Goal: Task Accomplishment & Management: Manage account settings

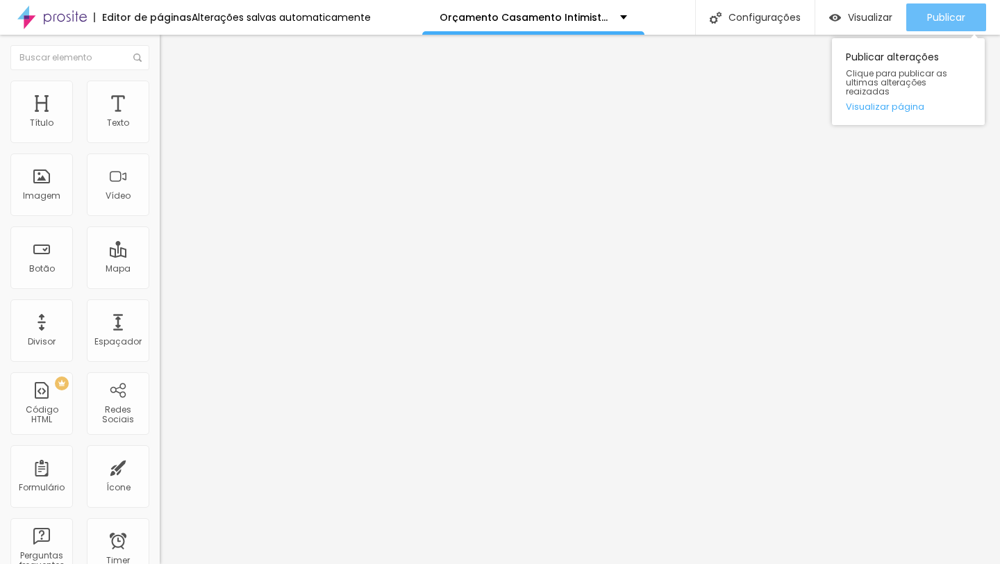
click at [918, 19] on button "Publicar" at bounding box center [946, 17] width 80 height 28
click at [922, 24] on button "Publicar" at bounding box center [946, 17] width 80 height 28
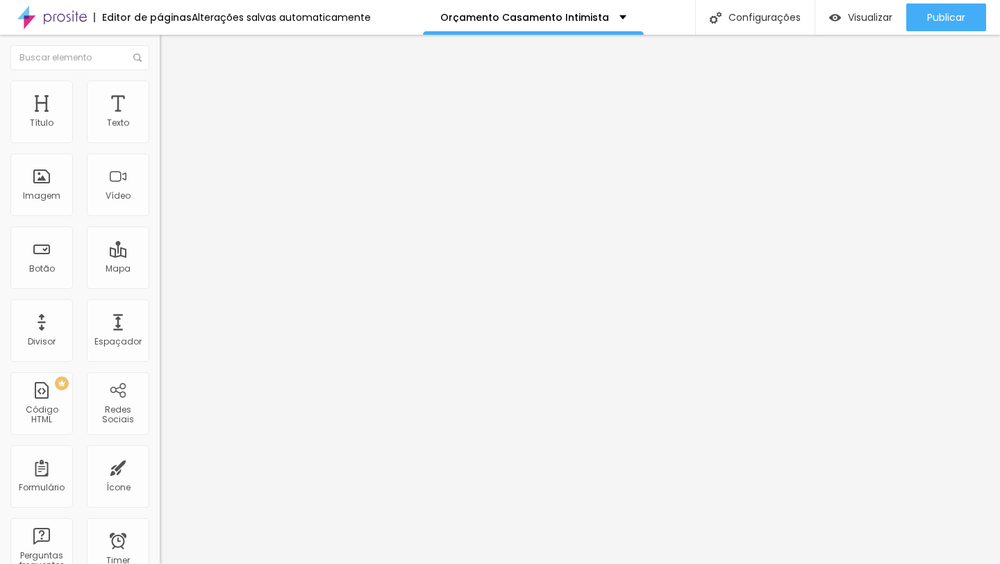
click at [160, 85] on li "Avançado" at bounding box center [240, 88] width 160 height 14
click at [160, 79] on img at bounding box center [166, 73] width 13 height 13
click at [172, 96] on span "Avançado" at bounding box center [195, 90] width 46 height 12
click at [160, 94] on ul "Estilo Avançado" at bounding box center [240, 81] width 160 height 28
click at [172, 82] on span "Estilo" at bounding box center [183, 76] width 22 height 12
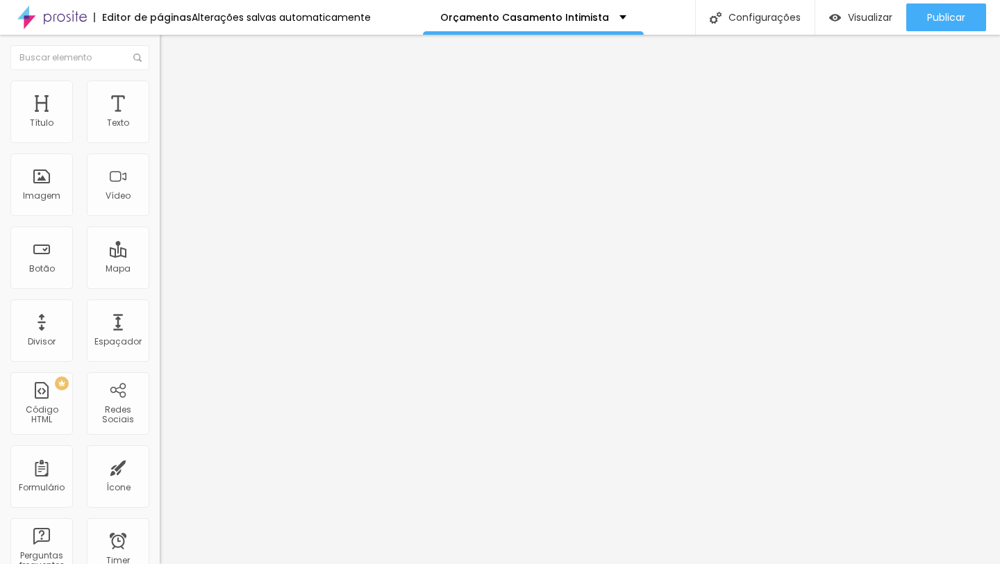
click at [160, 81] on li "Estilo" at bounding box center [240, 74] width 160 height 14
click at [160, 90] on li "Avançado" at bounding box center [240, 88] width 160 height 14
click at [160, 79] on img at bounding box center [166, 73] width 13 height 13
type input "16"
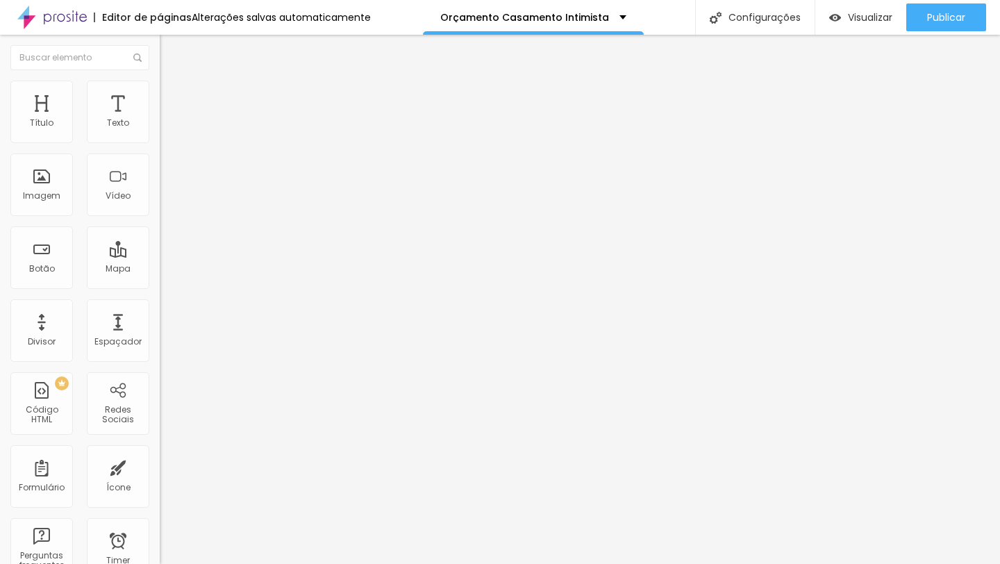
type input "15"
type input "16"
type input "17"
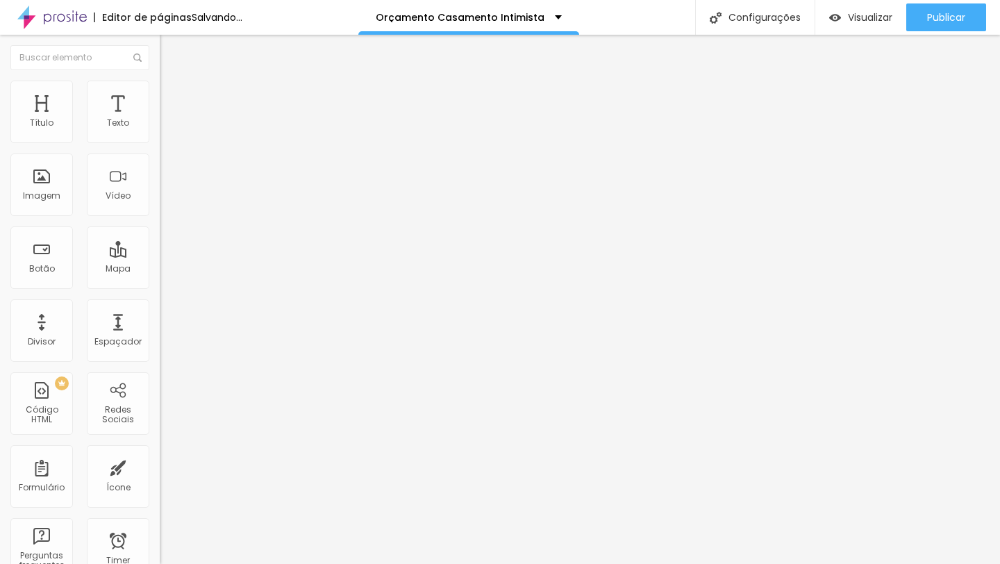
type input "17"
type input "16"
click at [160, 256] on input "range" at bounding box center [205, 261] width 90 height 11
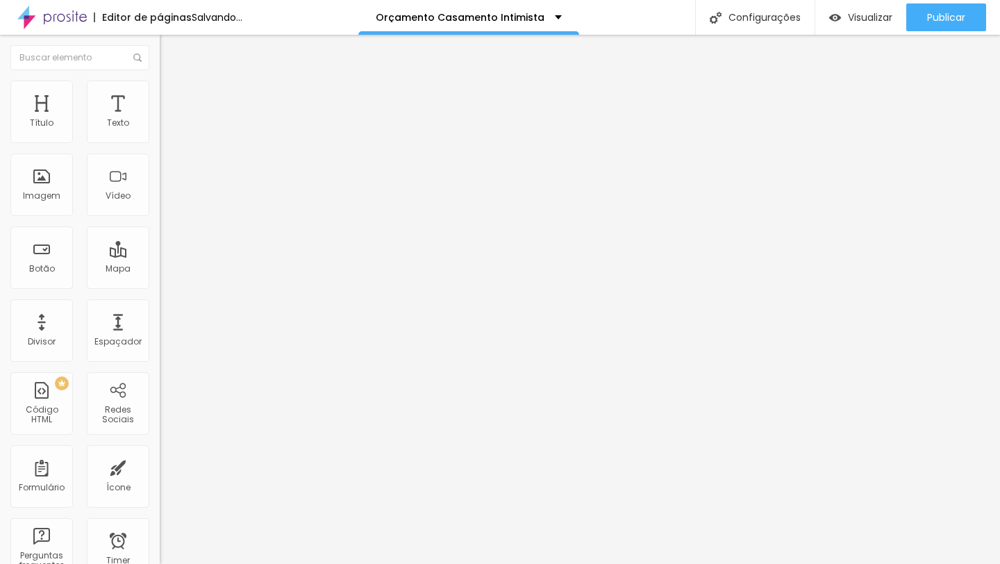
click at [160, 81] on img at bounding box center [166, 87] width 13 height 13
click at [172, 82] on span "Estilo" at bounding box center [183, 76] width 22 height 12
click at [160, 91] on li "Avançado" at bounding box center [240, 88] width 160 height 14
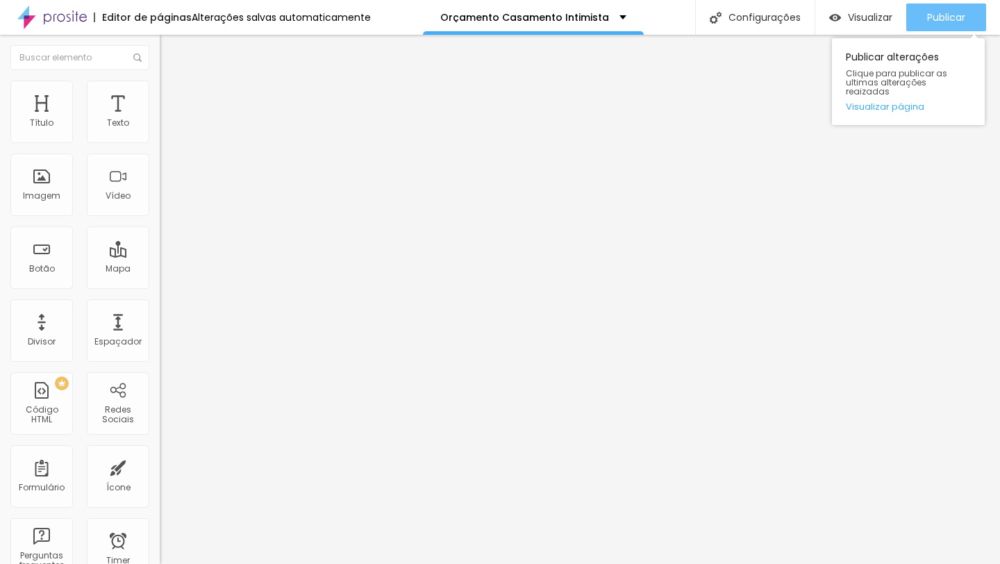
click at [944, 7] on div "Publicar" at bounding box center [946, 17] width 38 height 28
click at [952, 19] on span "Publicar" at bounding box center [946, 17] width 38 height 11
